Goal: Information Seeking & Learning: Learn about a topic

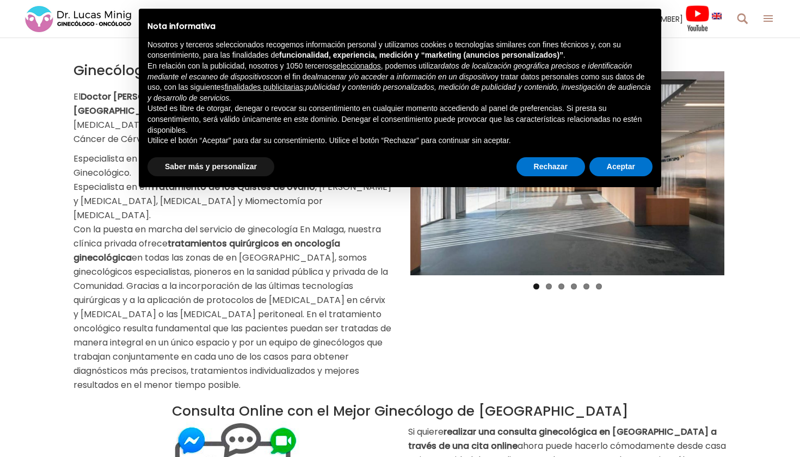
scroll to position [1220, 0]
click at [617, 164] on button "Aceptar" at bounding box center [621, 167] width 63 height 20
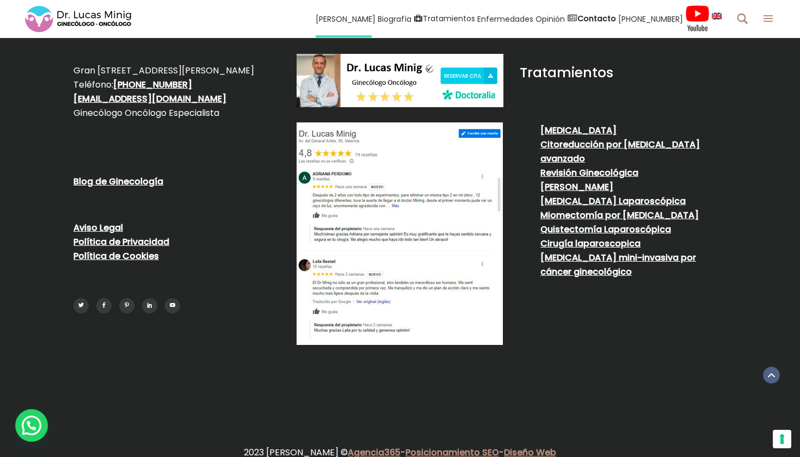
scroll to position [3483, 0]
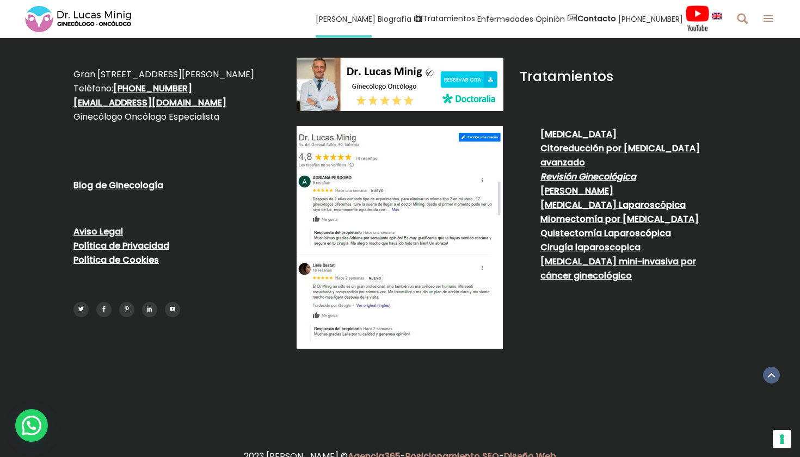
click at [636, 170] on link "Revisión Ginecológica" at bounding box center [589, 176] width 96 height 13
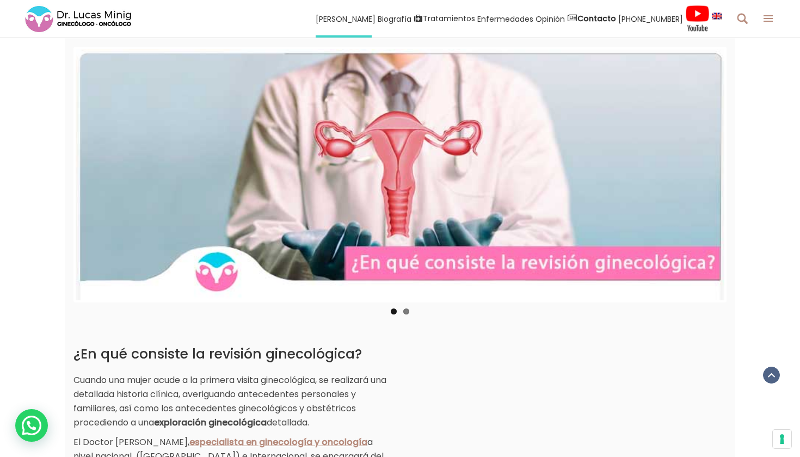
scroll to position [845, 0]
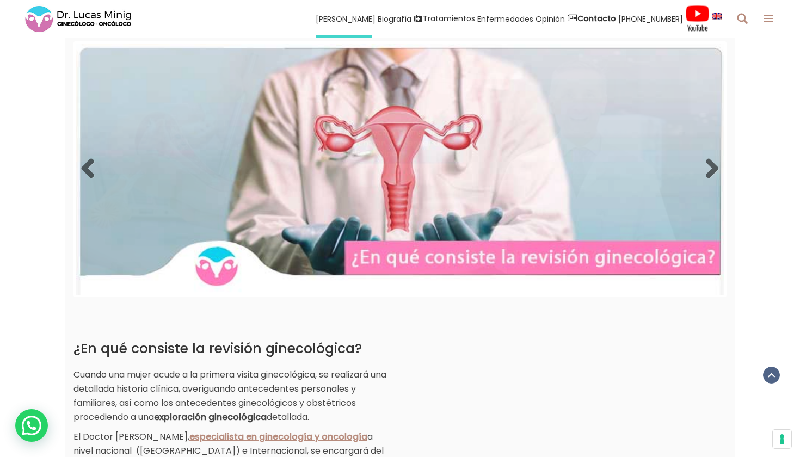
click at [388, 295] on img at bounding box center [400, 170] width 649 height 252
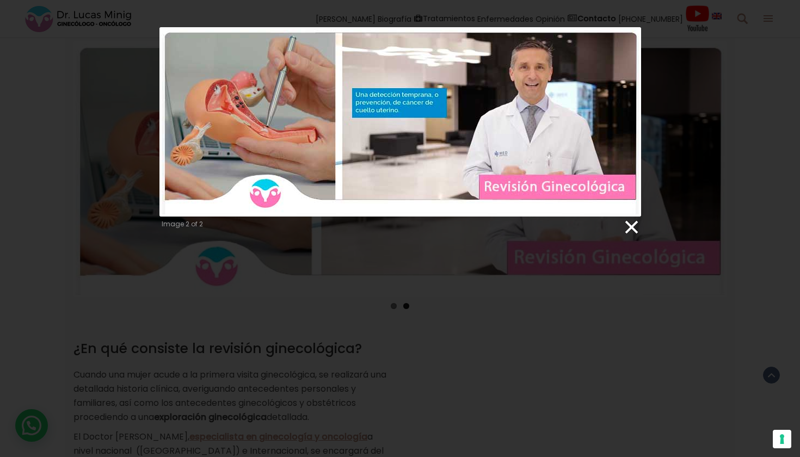
click at [631, 228] on link at bounding box center [631, 227] width 16 height 16
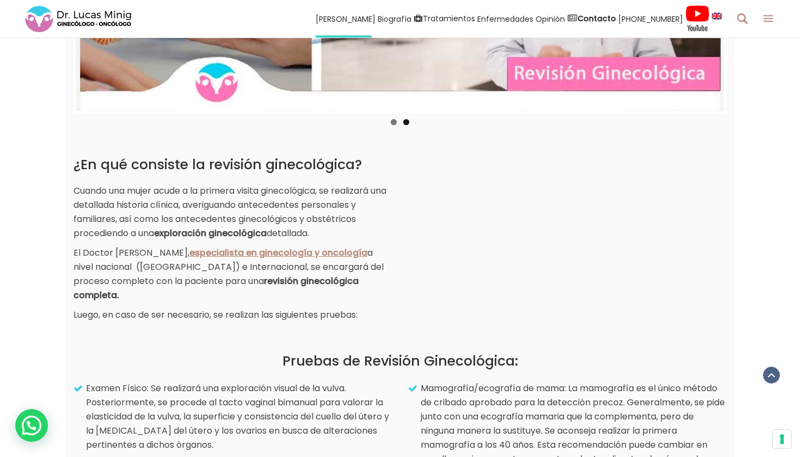
scroll to position [1031, 0]
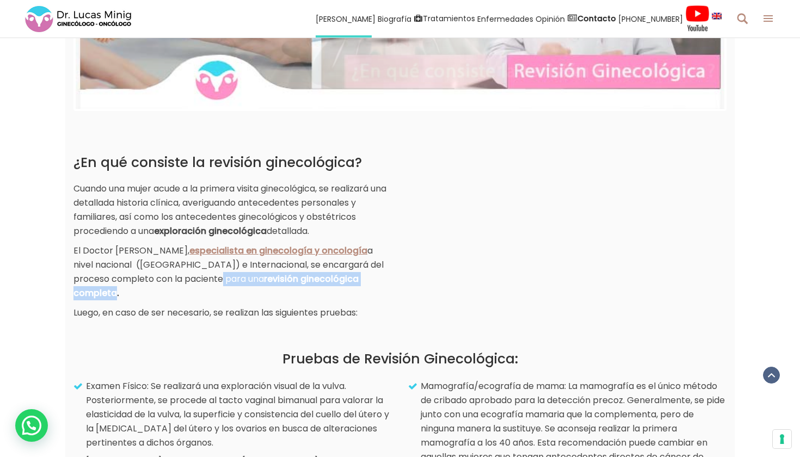
drag, startPoint x: 231, startPoint y: 294, endPoint x: 385, endPoint y: 290, distance: 154.7
click at [359, 290] on strong "revisión ginecológica completa." at bounding box center [215, 286] width 285 height 27
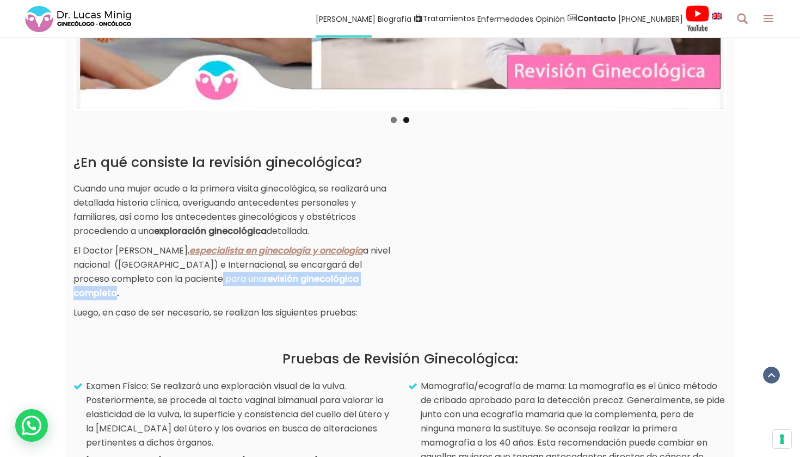
copy p "a nivel nacional (España) e Internacional, se encargará del proceso completo co…"
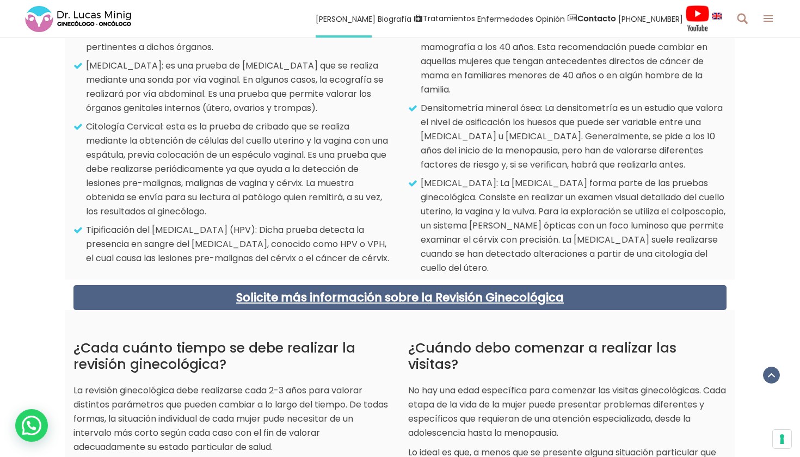
scroll to position [1440, 0]
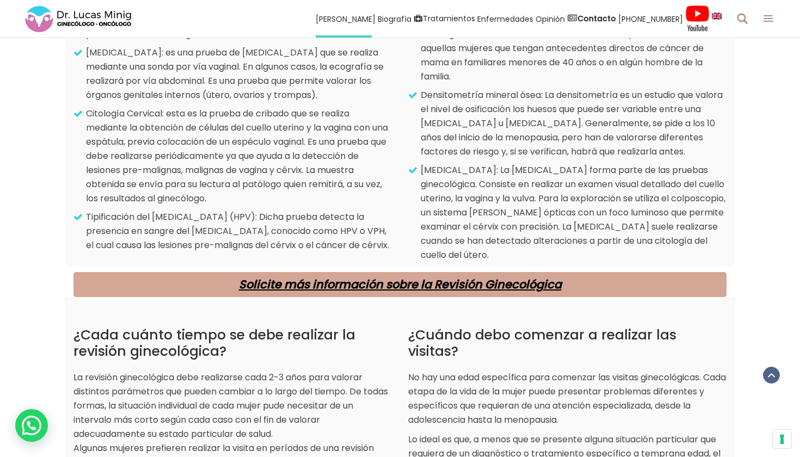
click at [374, 292] on link "Solicite más información sobre la Revisión Ginecológica" at bounding box center [400, 285] width 323 height 16
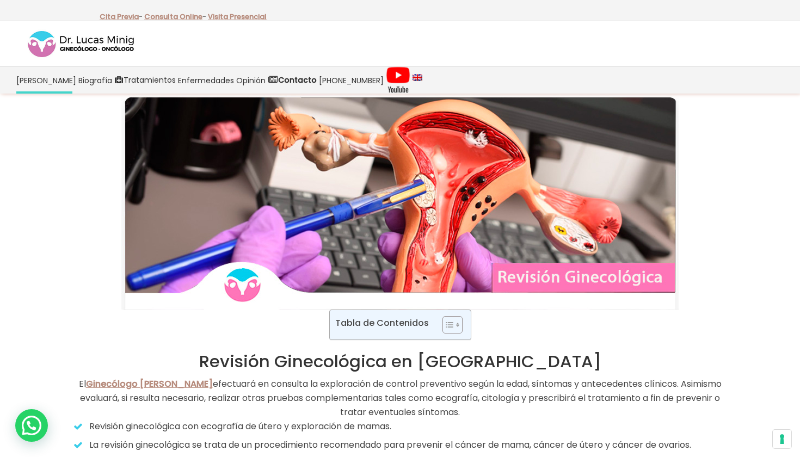
click at [108, 40] on img at bounding box center [81, 43] width 109 height 29
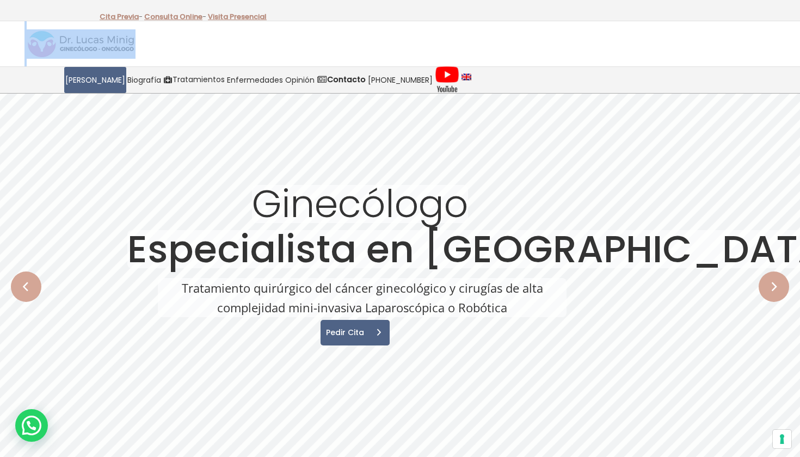
drag, startPoint x: 139, startPoint y: 46, endPoint x: 85, endPoint y: 46, distance: 53.9
click at [85, 46] on div at bounding box center [400, 43] width 800 height 45
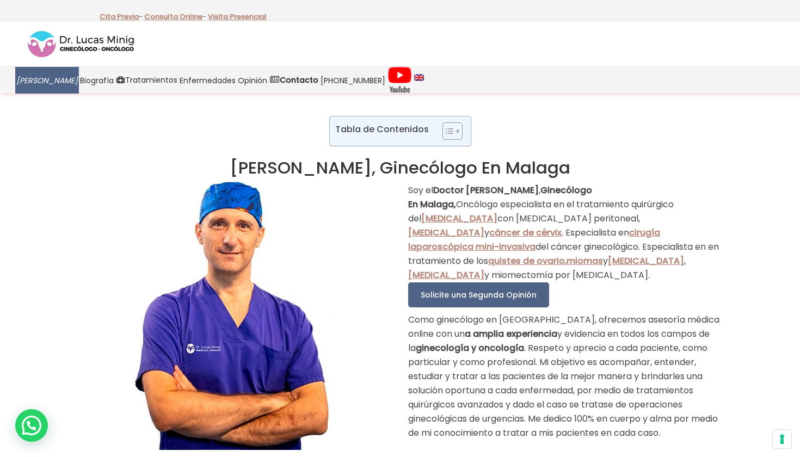
click at [40, 82] on span "[PERSON_NAME]" at bounding box center [47, 80] width 62 height 13
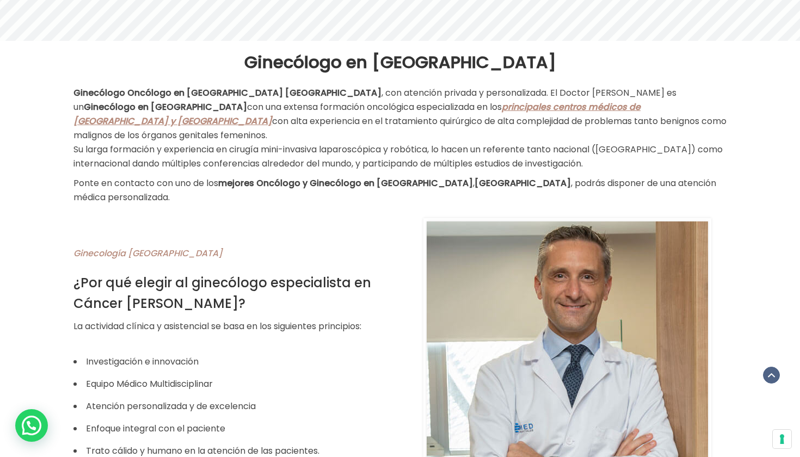
scroll to position [483, 0]
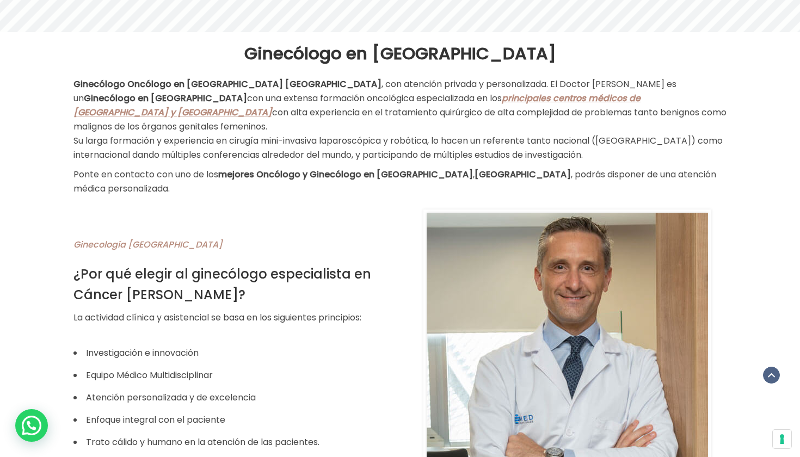
drag, startPoint x: 222, startPoint y: 161, endPoint x: 377, endPoint y: 160, distance: 155.7
click at [377, 168] on strong "mejores Oncólogo y Ginecólogo en Valencia" at bounding box center [345, 174] width 255 height 13
copy p "mejores Oncólogo y Ginecólogo"
drag, startPoint x: 74, startPoint y: 85, endPoint x: 182, endPoint y: 79, distance: 108.5
click at [182, 79] on strong "Ginecólogo Oncólogo en Valencia España" at bounding box center [227, 84] width 308 height 13
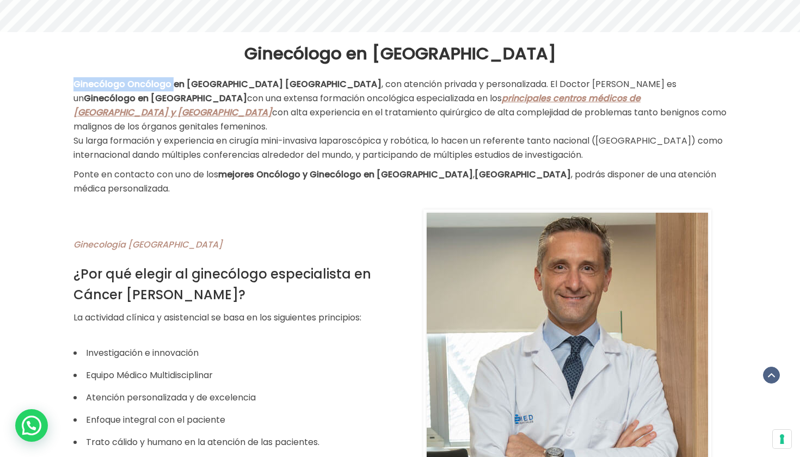
copy strong "Ginecólogo Oncólogo"
